Goal: Task Accomplishment & Management: Manage account settings

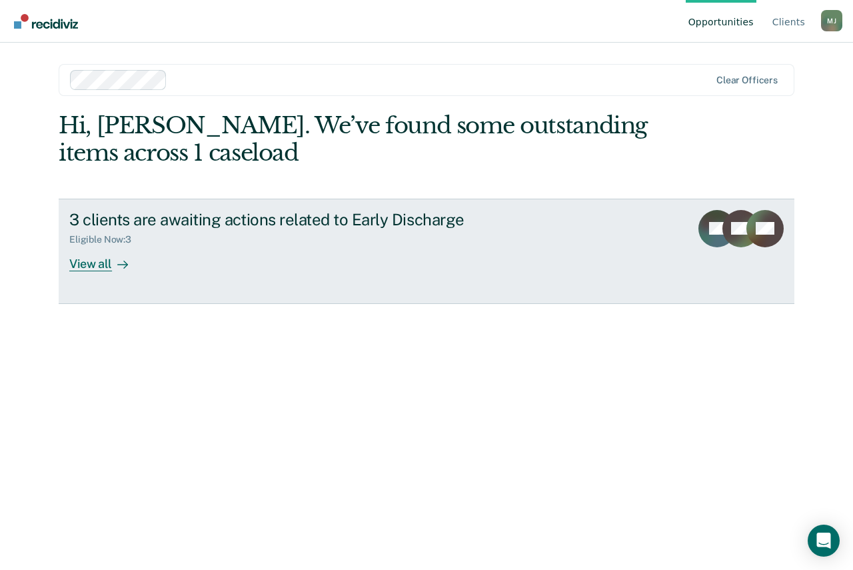
click at [89, 257] on div "View all" at bounding box center [106, 258] width 75 height 26
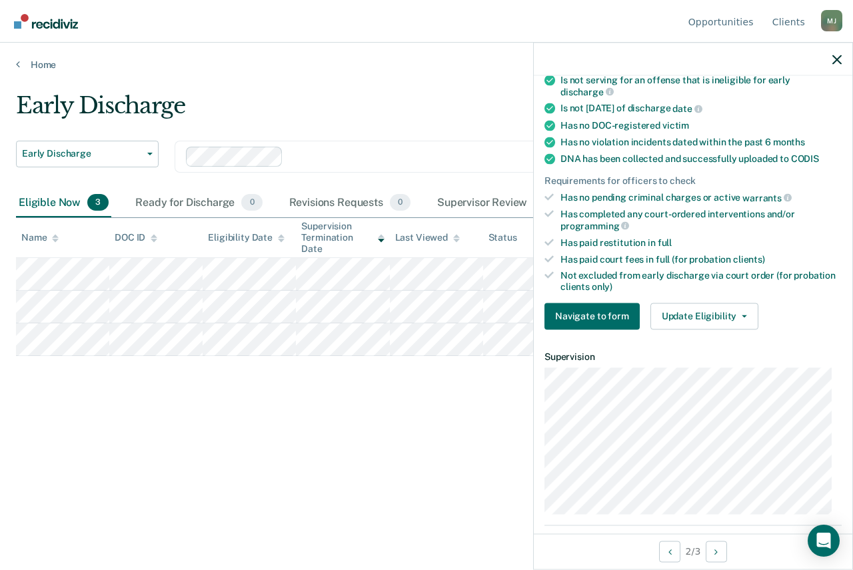
scroll to position [267, 0]
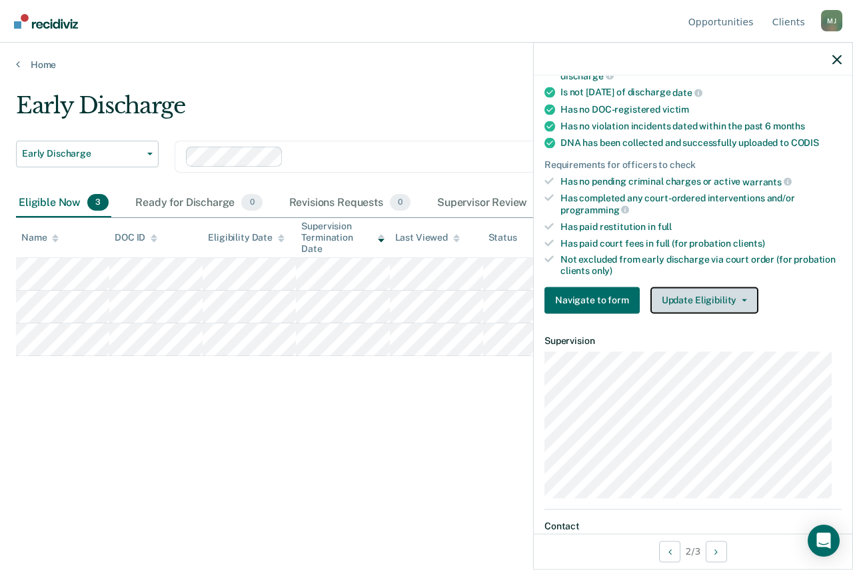
click at [692, 300] on button "Update Eligibility" at bounding box center [704, 300] width 108 height 27
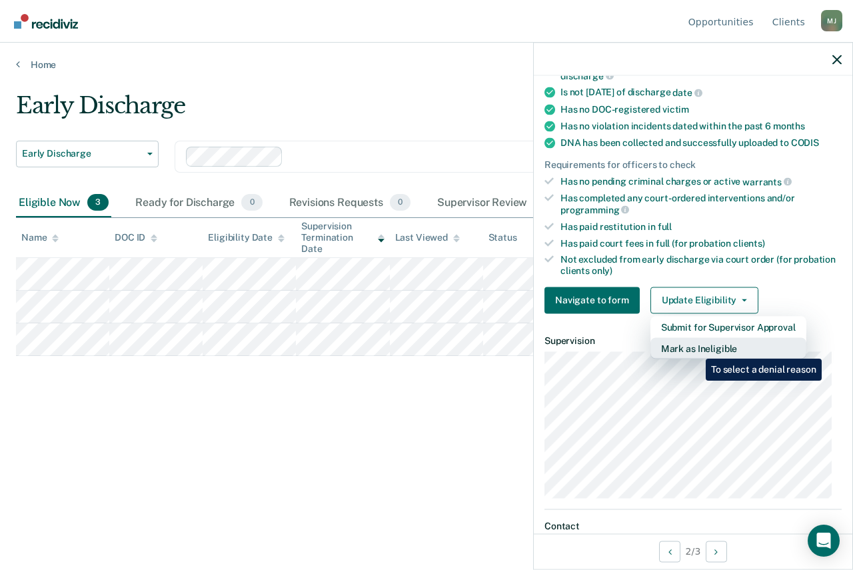
click at [696, 348] on button "Mark as Ineligible" at bounding box center [728, 347] width 156 height 21
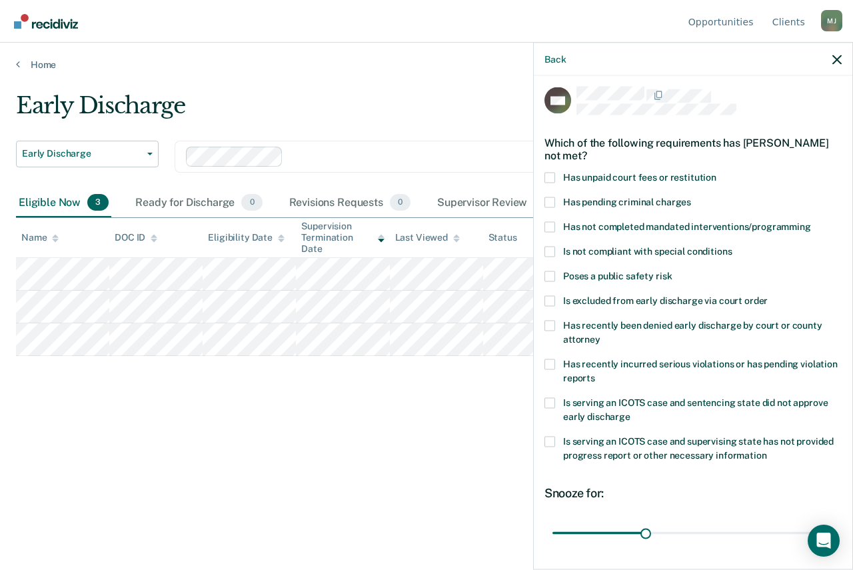
scroll to position [0, 0]
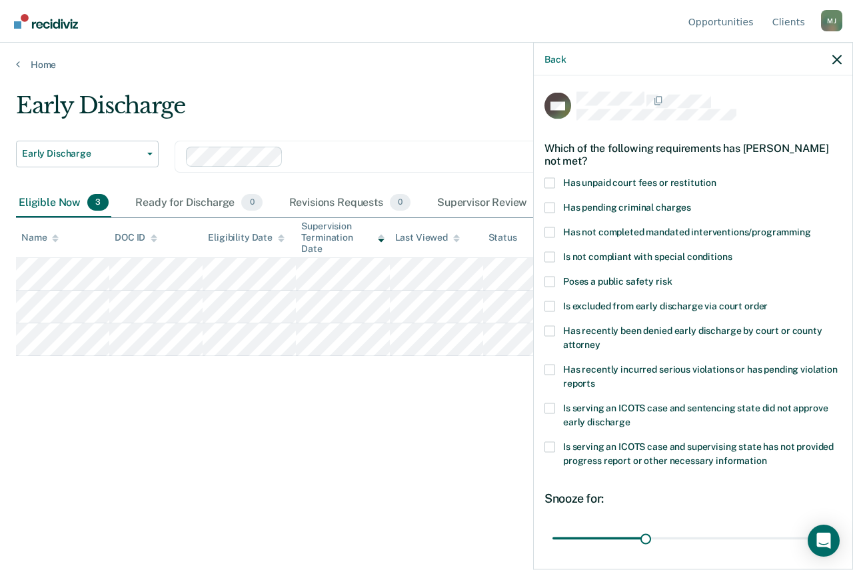
click at [548, 204] on span at bounding box center [549, 207] width 11 height 11
click at [691, 202] on input "Has pending criminal charges" at bounding box center [691, 202] width 0 height 0
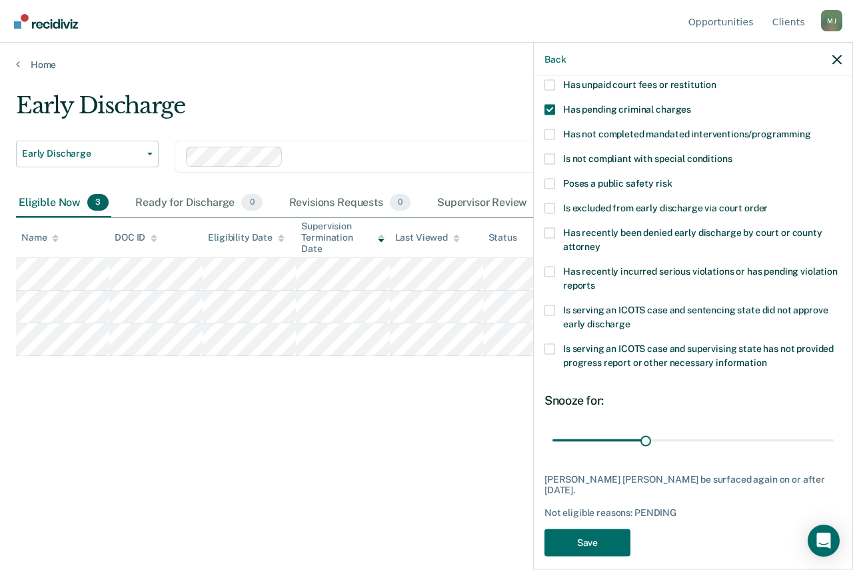
scroll to position [99, 0]
click at [601, 528] on button "Save" at bounding box center [587, 541] width 86 height 27
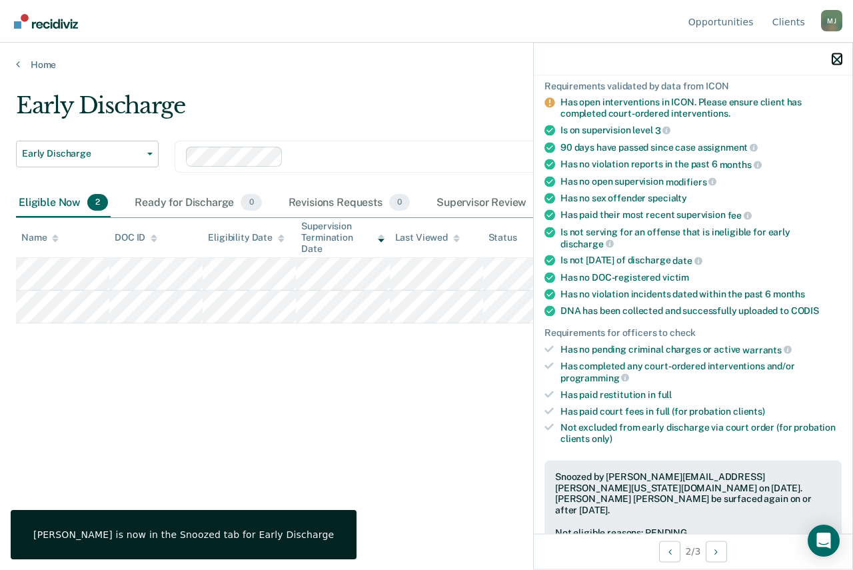
click at [834, 58] on icon "button" at bounding box center [836, 59] width 9 height 9
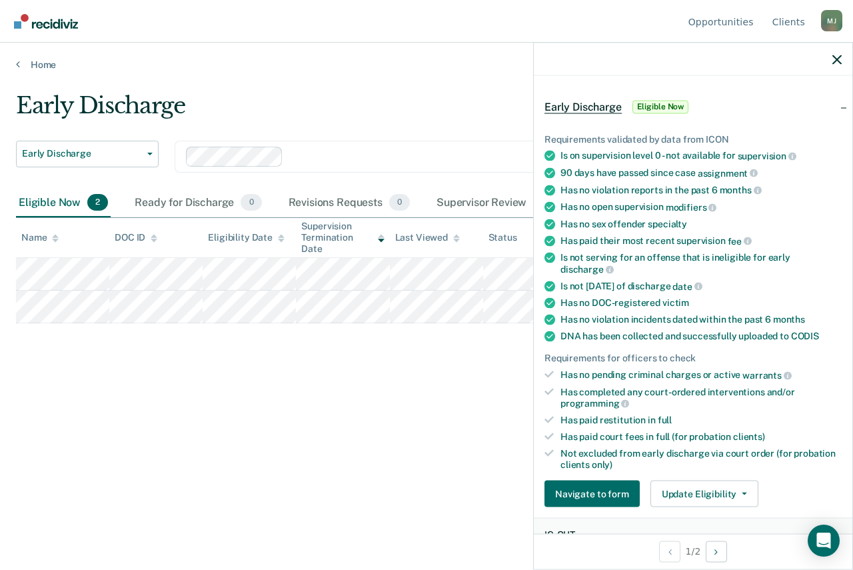
scroll to position [67, 0]
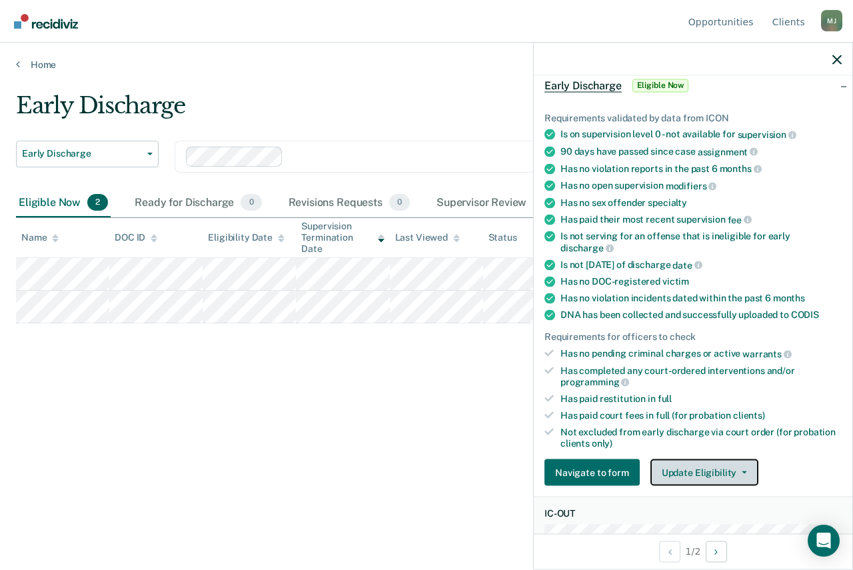
click at [670, 469] on button "Update Eligibility" at bounding box center [704, 472] width 108 height 27
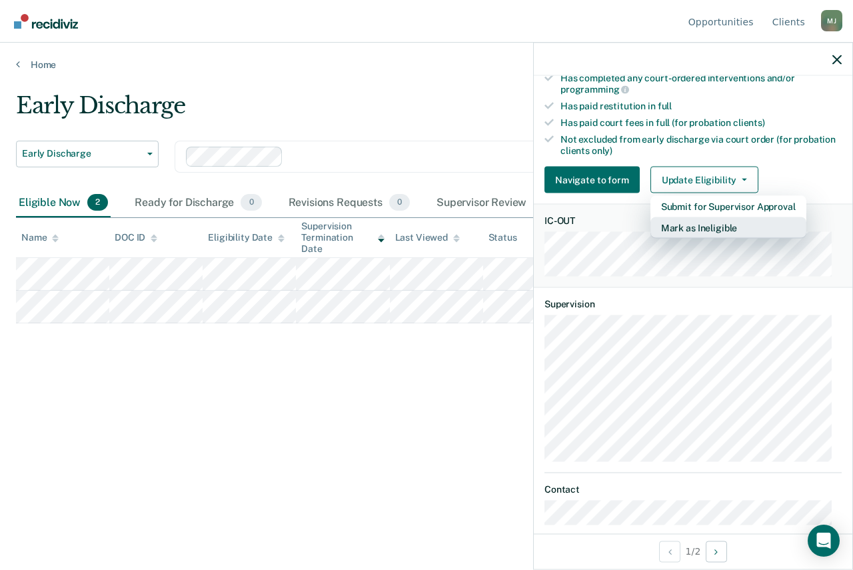
scroll to position [237, 0]
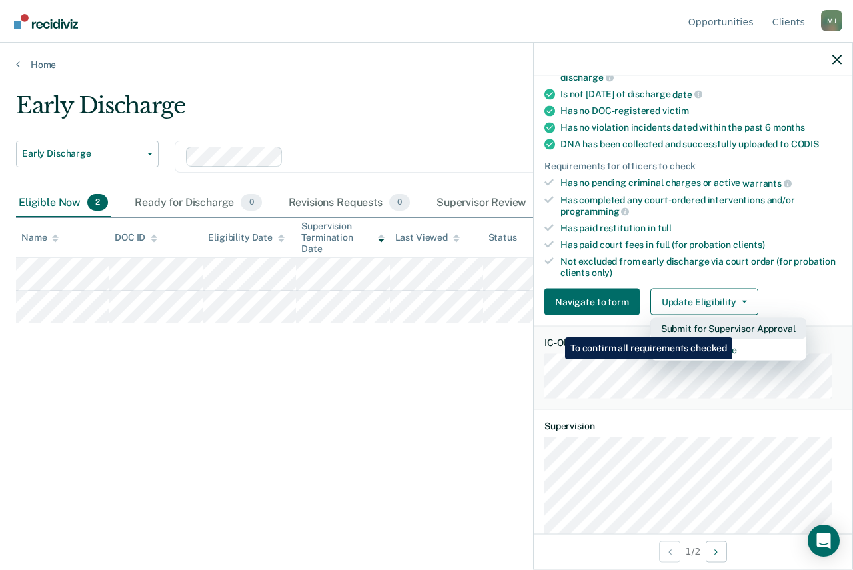
click at [734, 327] on button "Submit for Supervisor Approval" at bounding box center [728, 328] width 156 height 21
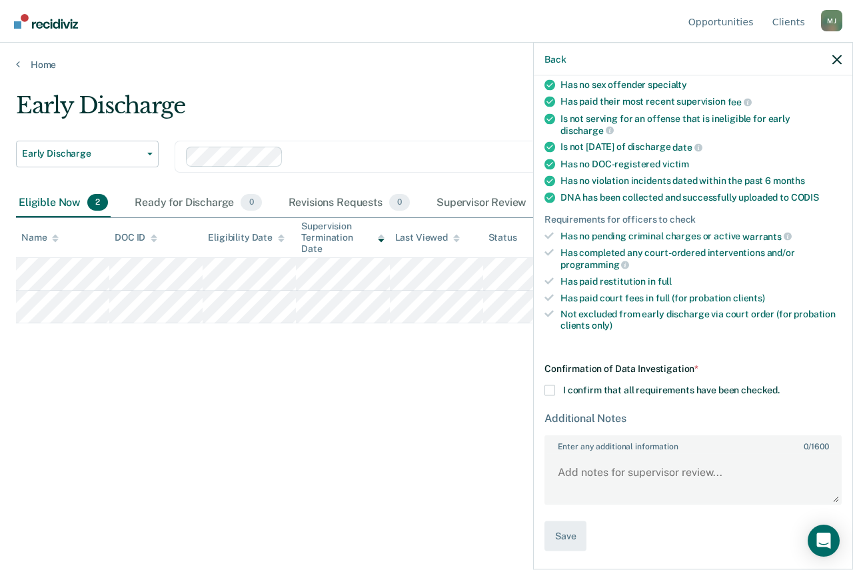
scroll to position [183, 0]
click at [836, 55] on icon "button" at bounding box center [836, 59] width 9 height 9
